Goal: Task Accomplishment & Management: Use online tool/utility

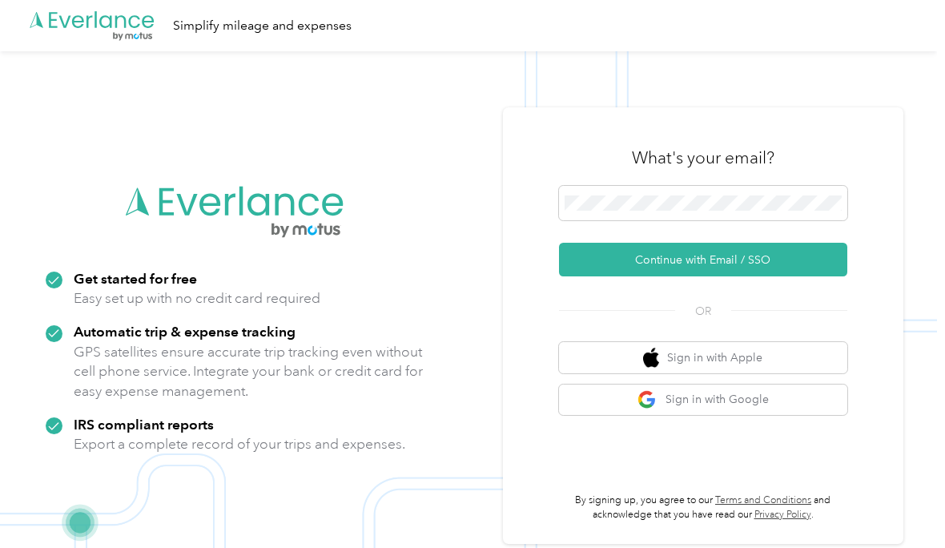
click at [793, 276] on button "Continue with Email / SSO" at bounding box center [703, 260] width 288 height 34
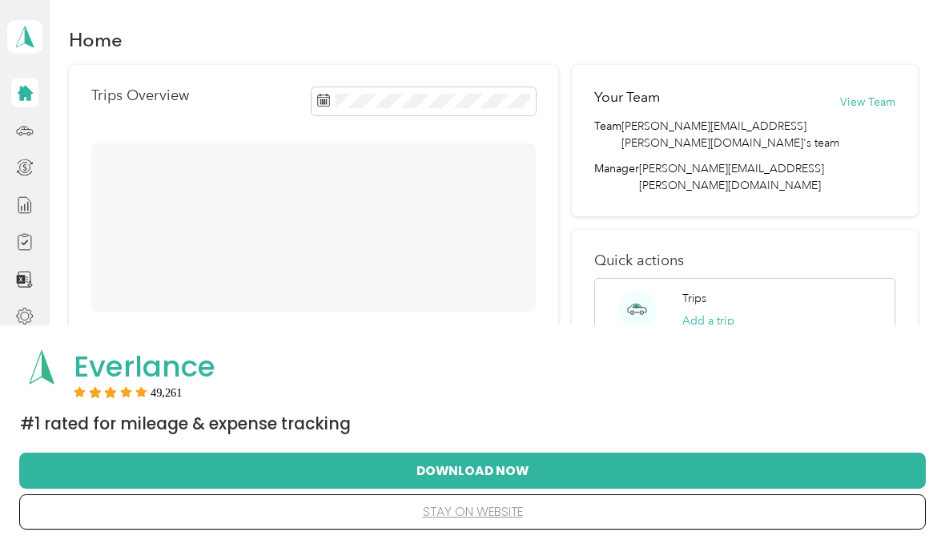
scroll to position [30, 0]
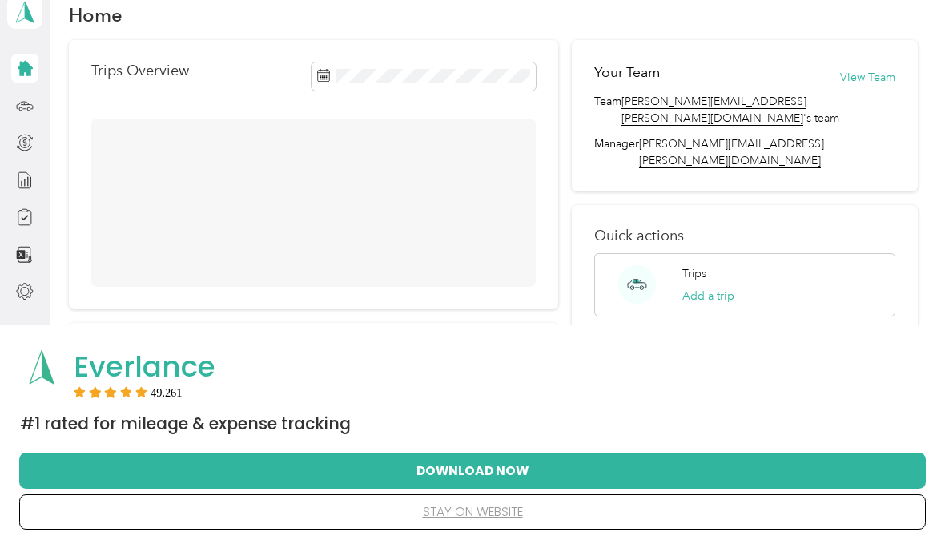
click at [730, 287] on button "Add a trip" at bounding box center [708, 295] width 52 height 17
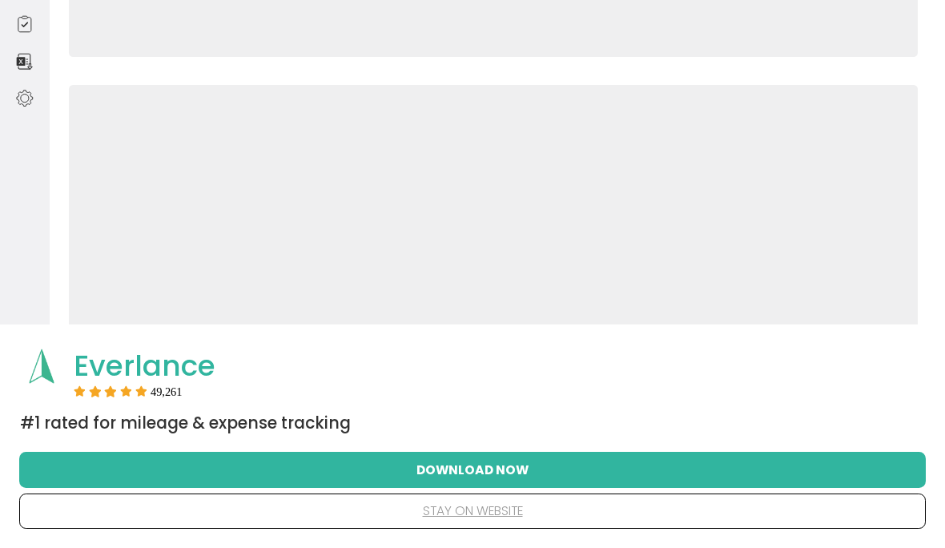
scroll to position [288, 0]
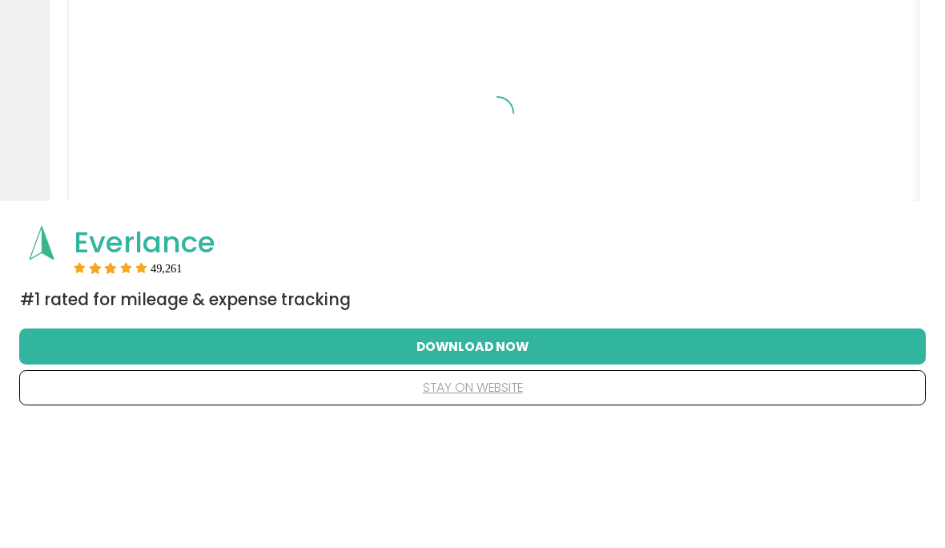
click at [500, 495] on button "stay on website" at bounding box center [472, 512] width 855 height 34
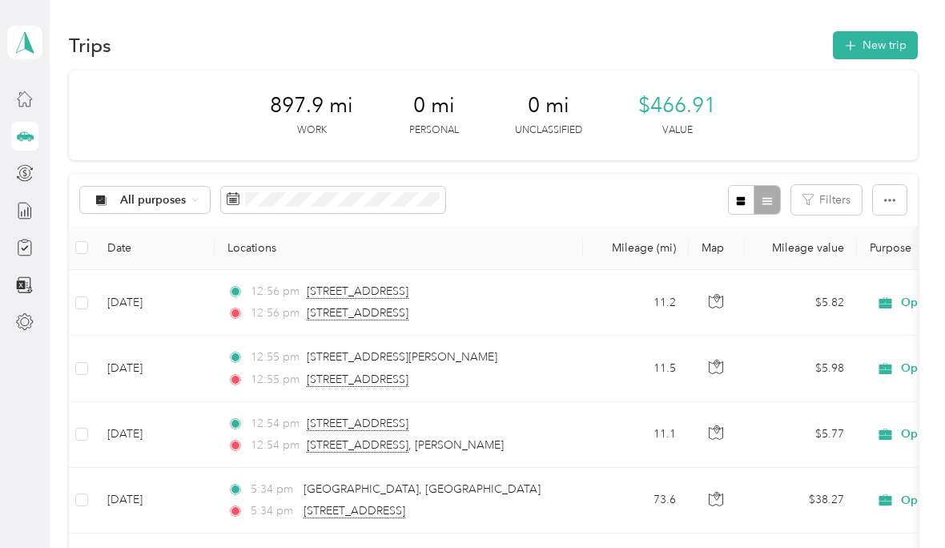
click at [903, 49] on button "New trip" at bounding box center [875, 45] width 85 height 28
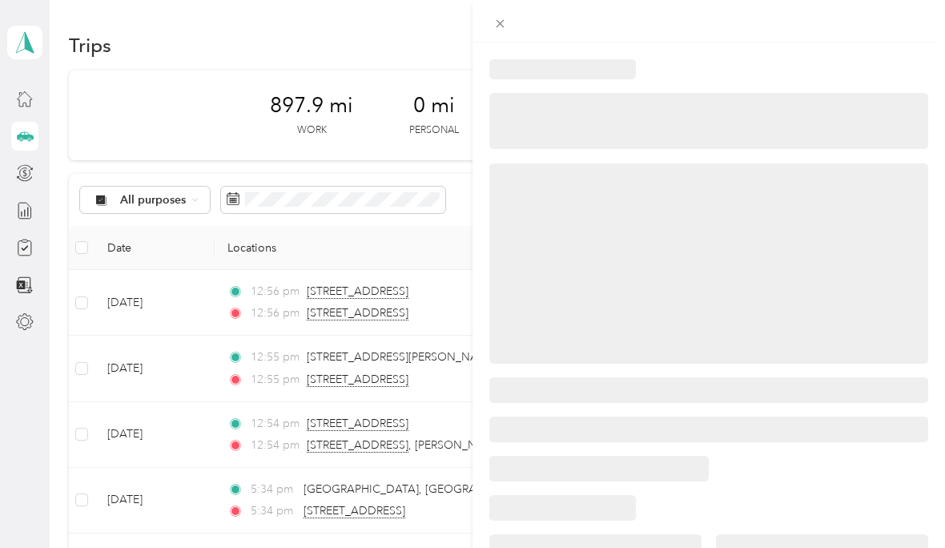
click at [202, 110] on div at bounding box center [472, 274] width 945 height 548
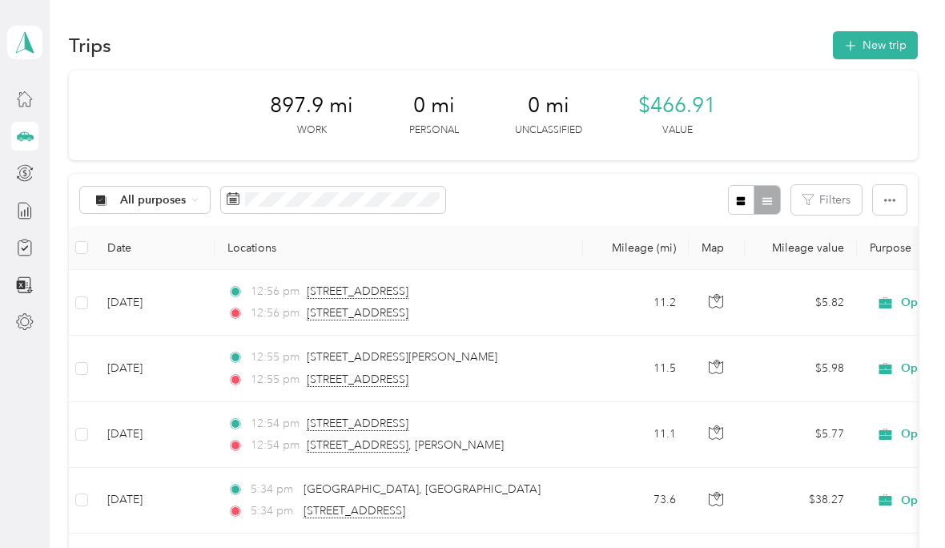
click at [903, 40] on button "New trip" at bounding box center [875, 45] width 85 height 28
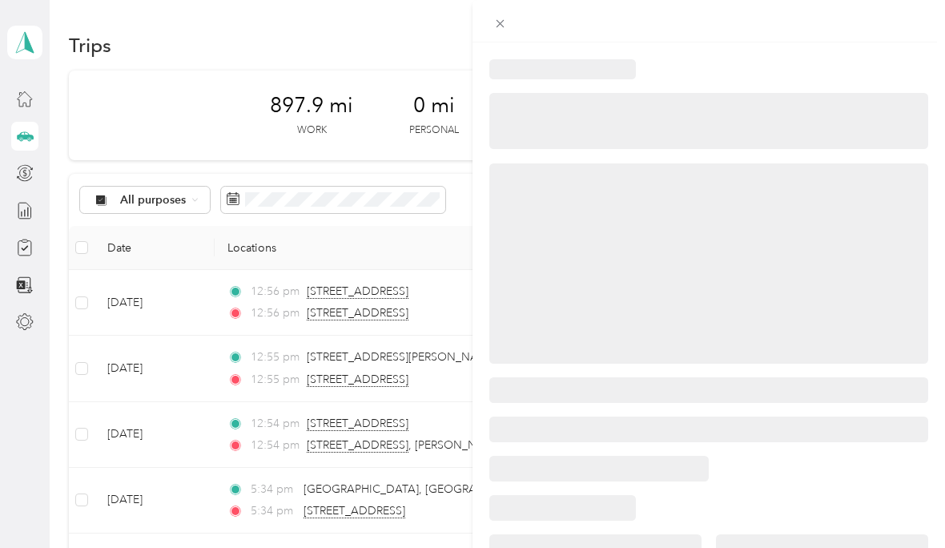
click at [512, 44] on div at bounding box center [708, 426] width 472 height 769
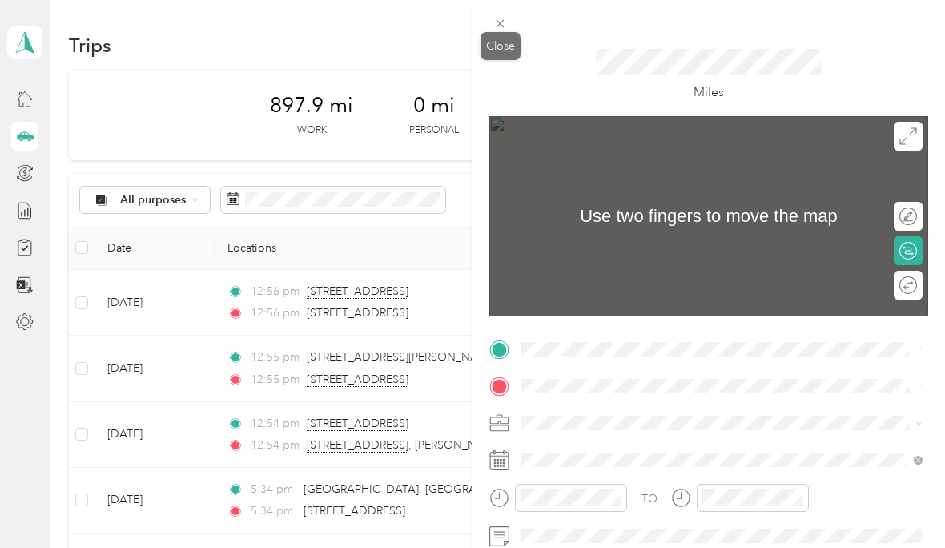
scroll to position [71, 0]
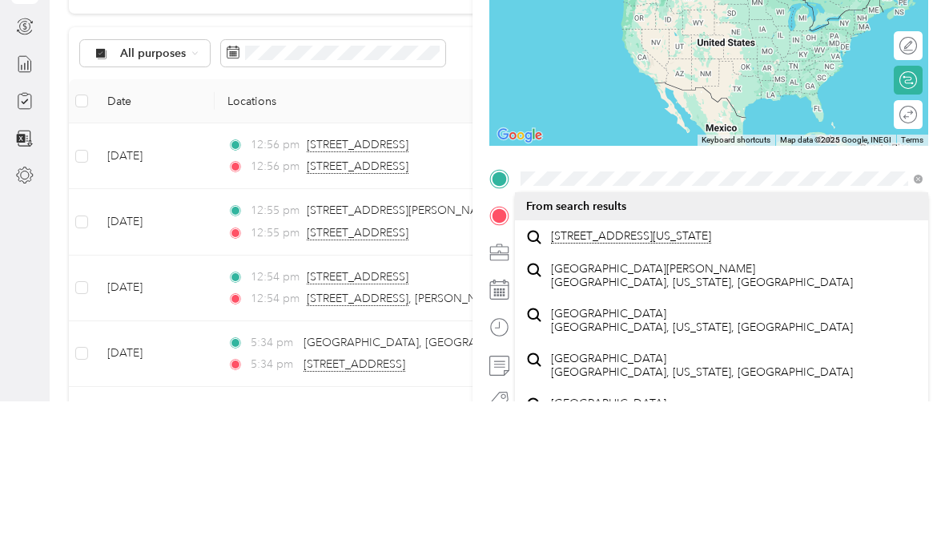
click at [689, 372] on div "[STREET_ADDRESS][US_STATE]" at bounding box center [721, 383] width 391 height 22
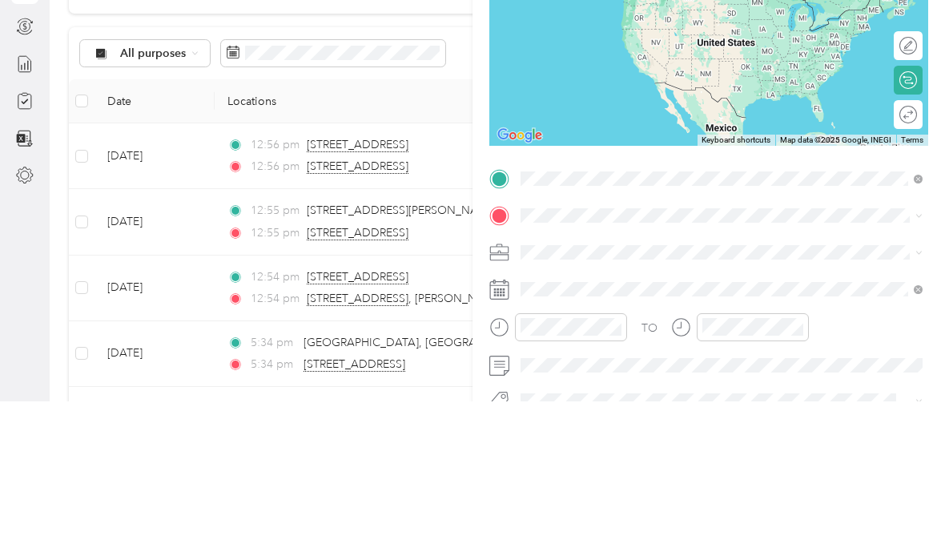
scroll to position [22, 0]
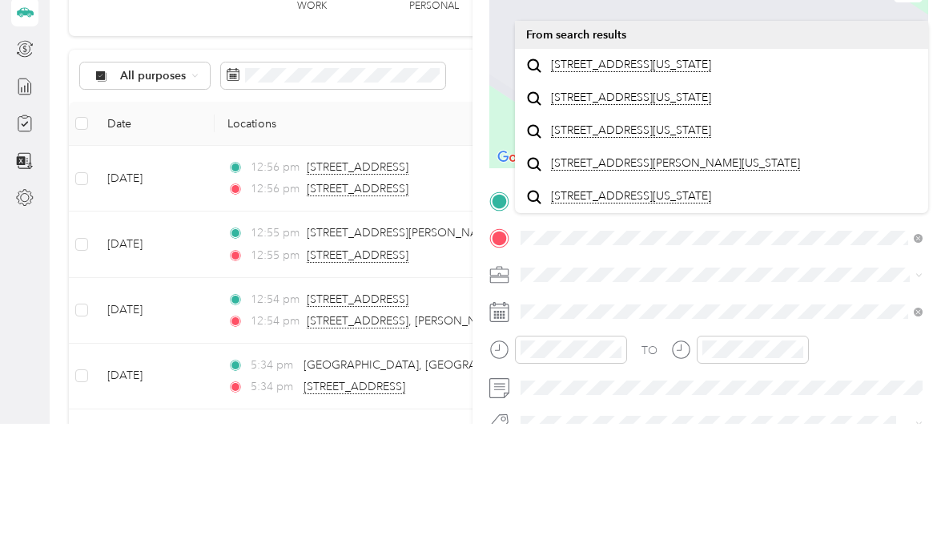
click at [642, 182] on span "[STREET_ADDRESS][US_STATE]" at bounding box center [631, 189] width 160 height 14
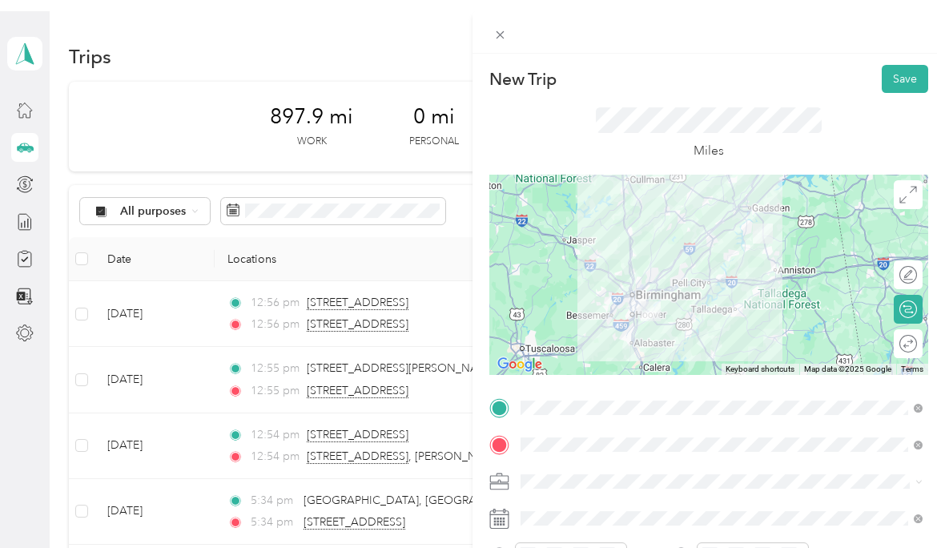
scroll to position [0, 0]
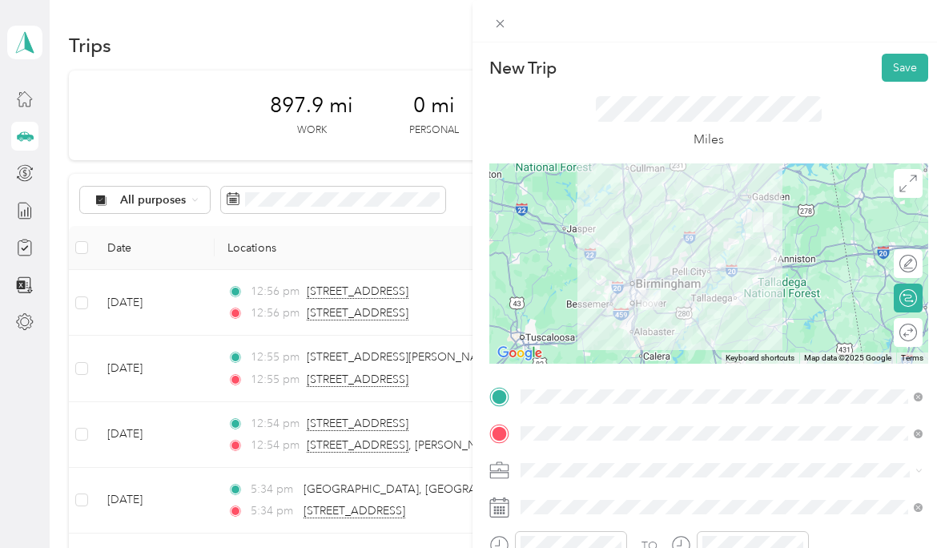
click at [917, 65] on button "Save" at bounding box center [905, 68] width 46 height 28
